Goal: Check status

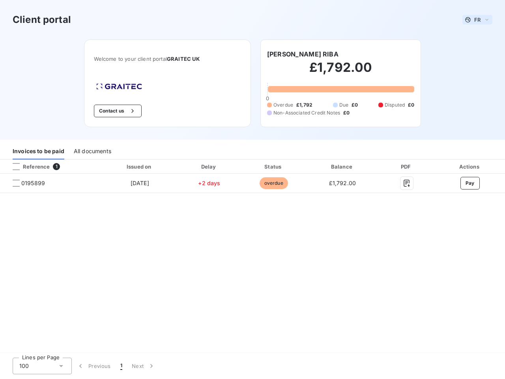
click at [477, 20] on span "FR" at bounding box center [477, 20] width 6 height 6
click at [116, 111] on button "Contact us" at bounding box center [118, 111] width 48 height 13
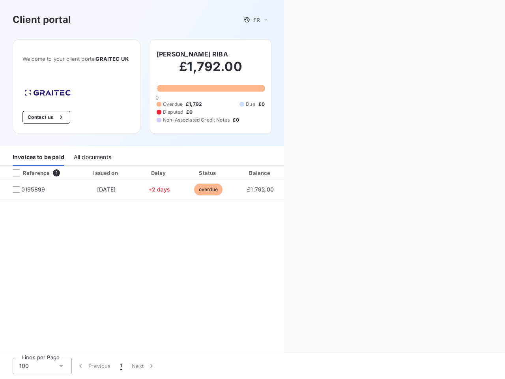
click at [299, 54] on div "Contact us Fill out the form below, and a member of our team will get back to y…" at bounding box center [394, 189] width 221 height 379
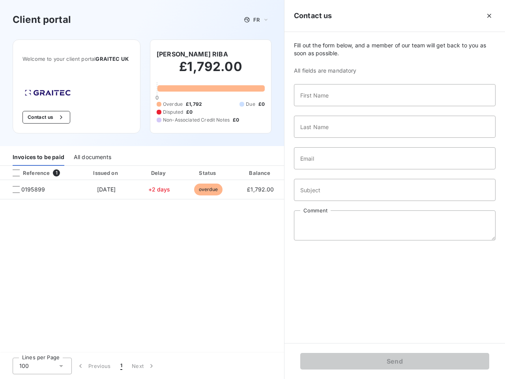
click at [38, 151] on div "Invoices to be paid" at bounding box center [39, 157] width 52 height 17
click at [92, 151] on div "All documents" at bounding box center [92, 157] width 37 height 17
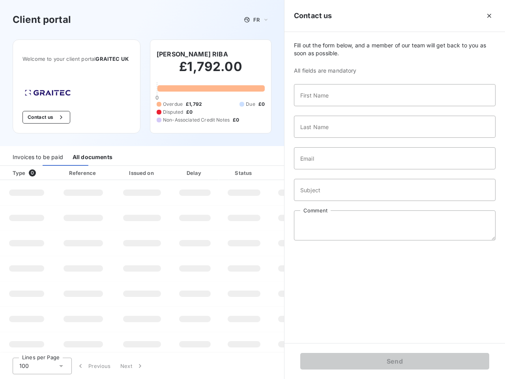
click at [51, 166] on th "Type 0" at bounding box center [26, 173] width 53 height 14
click at [16, 166] on th "Type 0" at bounding box center [26, 173] width 53 height 14
click at [139, 166] on th "Issued on" at bounding box center [142, 173] width 58 height 14
click at [209, 166] on th "Delay" at bounding box center [195, 173] width 48 height 14
click at [273, 166] on th "Amount" at bounding box center [296, 173] width 54 height 14
